Goal: Task Accomplishment & Management: Use online tool/utility

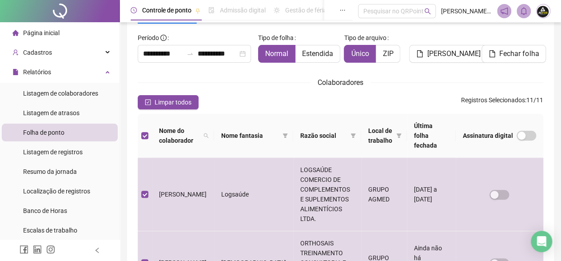
scroll to position [51, 0]
click at [447, 57] on span "[PERSON_NAME]" at bounding box center [453, 53] width 53 height 11
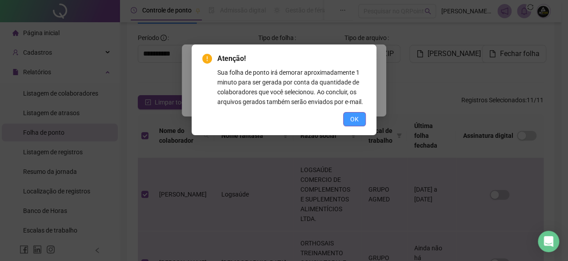
click at [359, 116] on button "OK" at bounding box center [354, 119] width 23 height 14
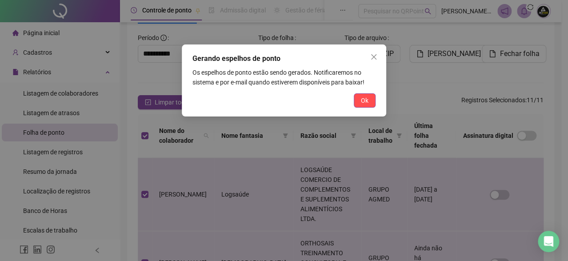
click at [368, 101] on span "Ok" at bounding box center [365, 101] width 8 height 10
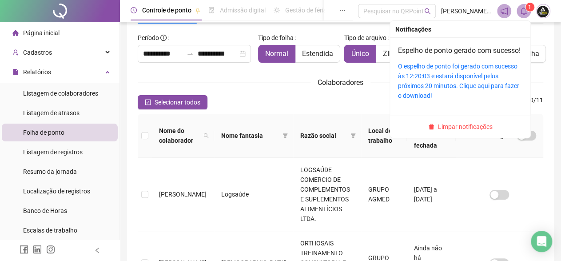
click at [522, 12] on icon "bell" at bounding box center [524, 11] width 8 height 8
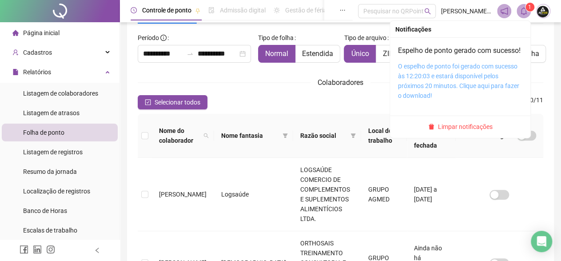
click at [472, 76] on link "O espelho de ponto foi gerado com sucesso às 12:20:03 e estará disponível pelos…" at bounding box center [458, 81] width 121 height 36
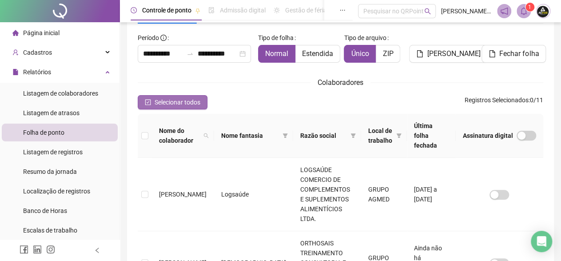
click at [176, 102] on span "Selecionar todos" at bounding box center [178, 102] width 46 height 10
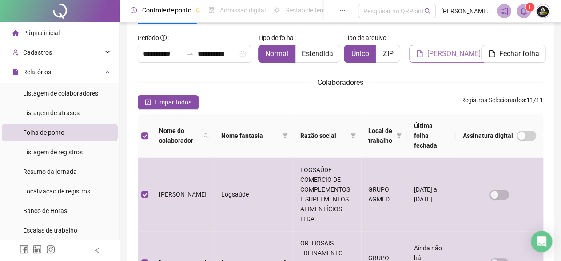
click at [452, 50] on span "[PERSON_NAME]" at bounding box center [453, 53] width 53 height 11
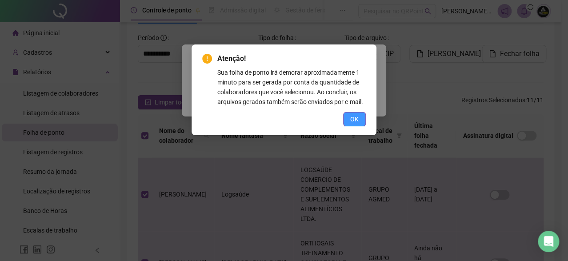
click at [355, 117] on span "OK" at bounding box center [354, 119] width 8 height 10
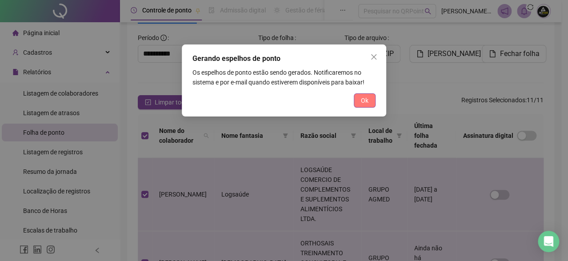
click at [364, 99] on span "Ok" at bounding box center [365, 101] width 8 height 10
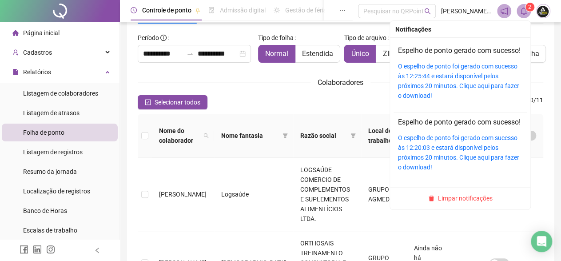
click at [519, 13] on span at bounding box center [524, 11] width 14 height 14
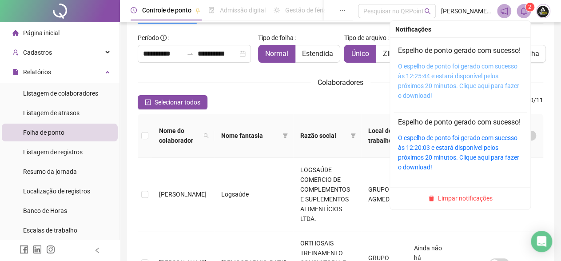
click at [480, 74] on link "O espelho de ponto foi gerado com sucesso às 12:25:44 e estará disponível pelos…" at bounding box center [458, 81] width 121 height 36
